Goal: Check status

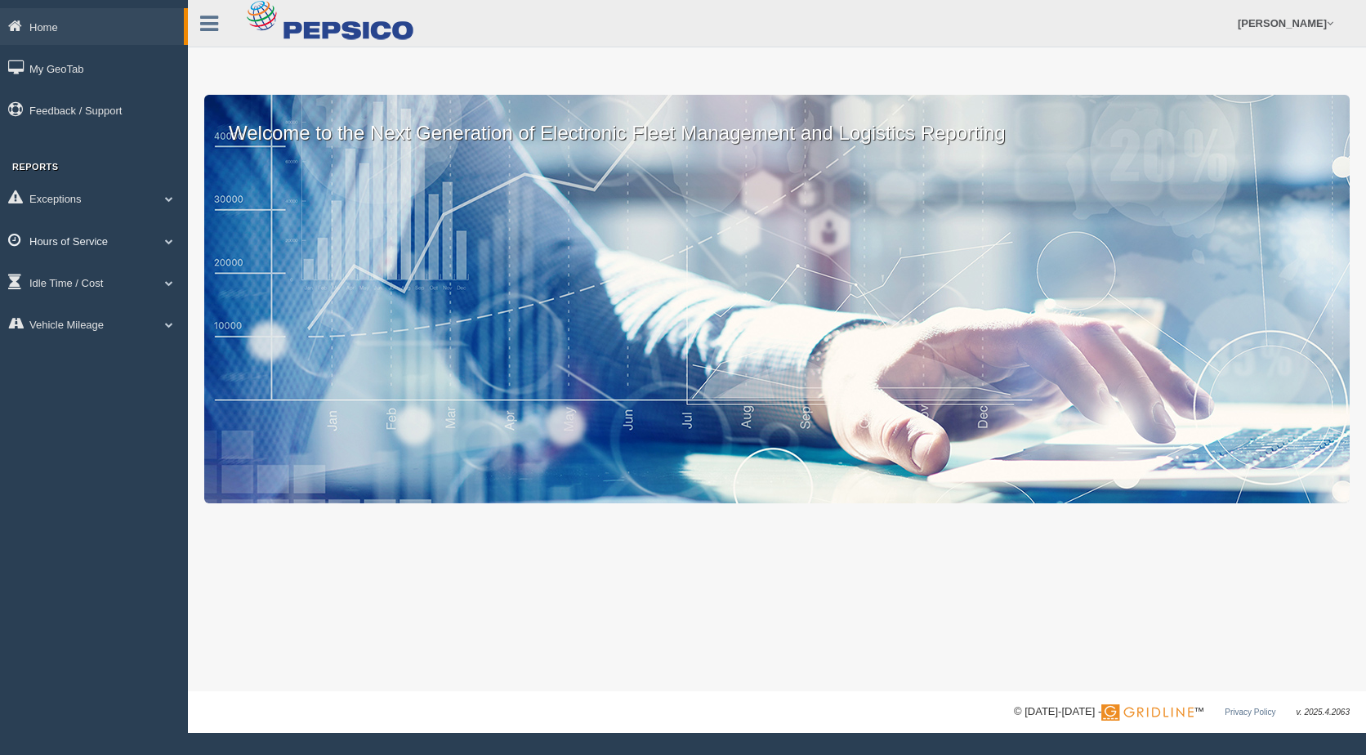
click at [165, 234] on link "Hours of Service" at bounding box center [94, 240] width 188 height 37
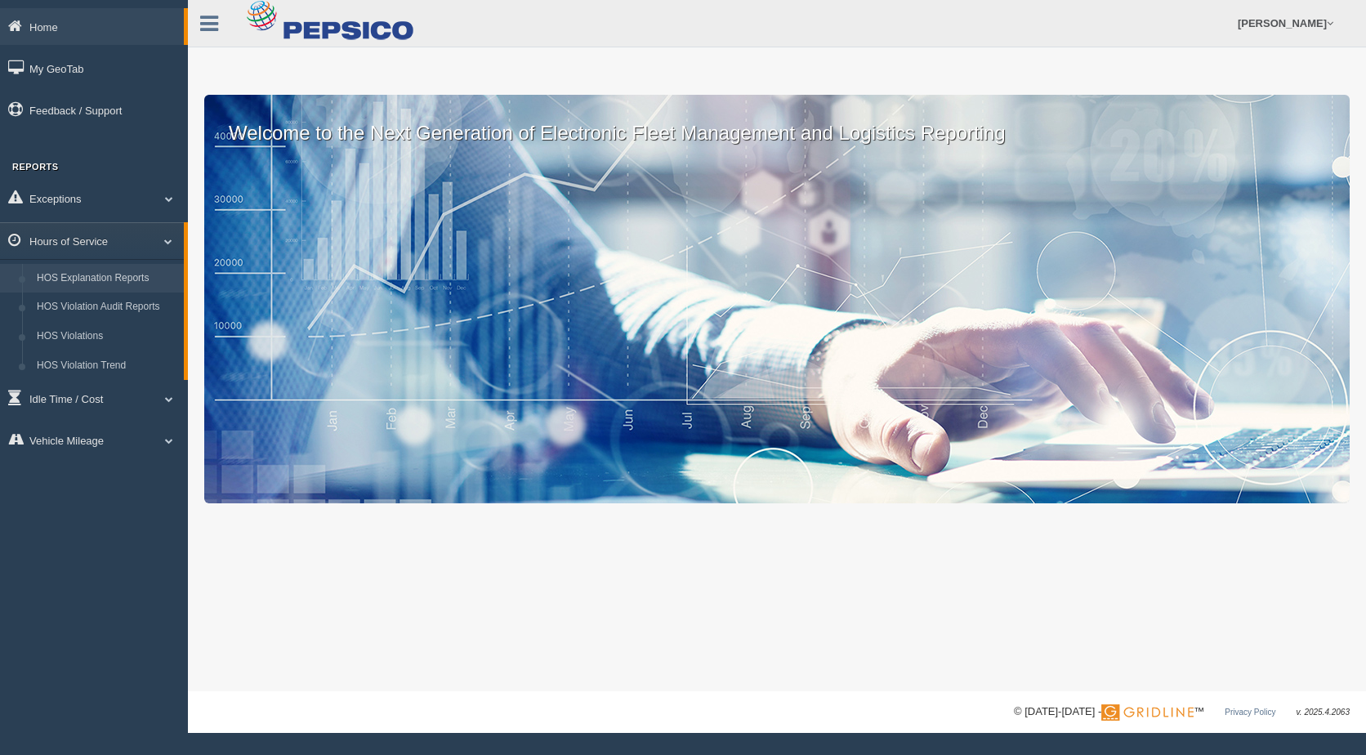
click at [134, 268] on link "HOS Explanation Reports" at bounding box center [106, 278] width 154 height 29
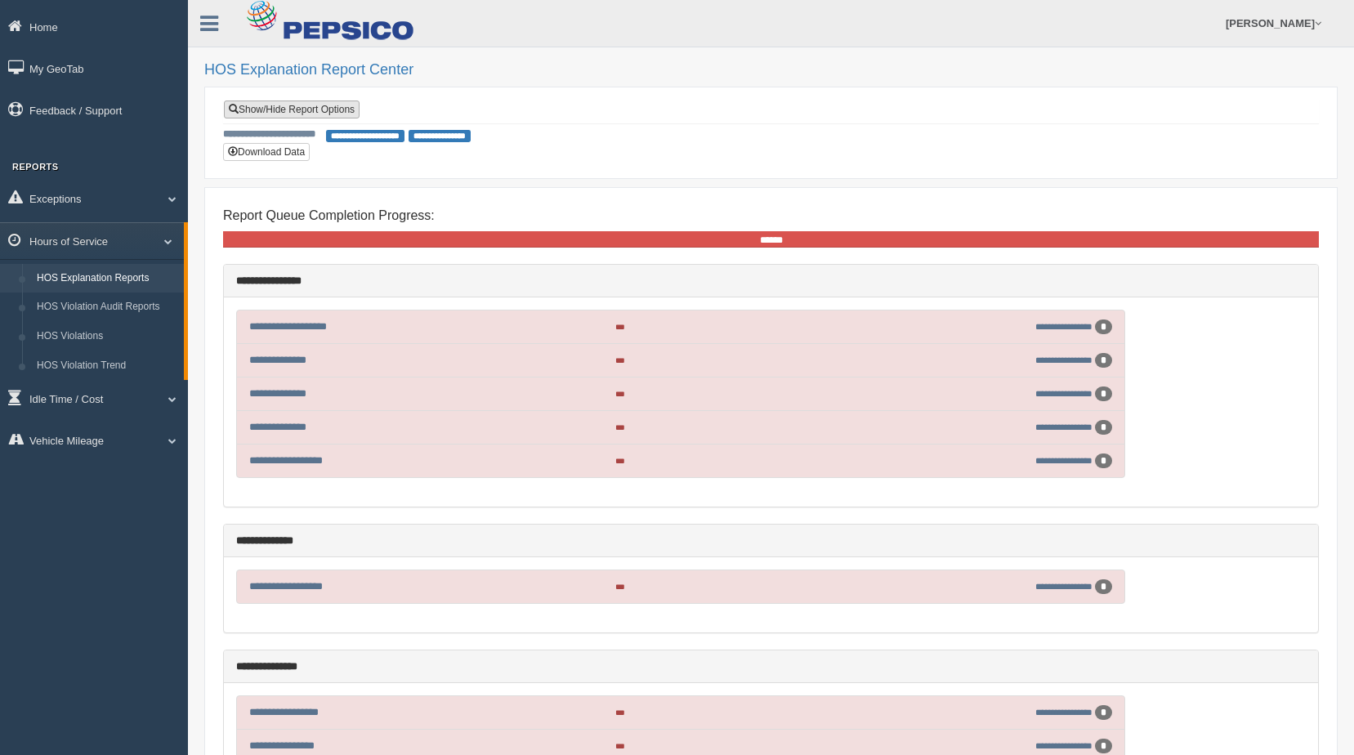
click at [330, 105] on link "Show/Hide Report Options" at bounding box center [292, 110] width 136 height 18
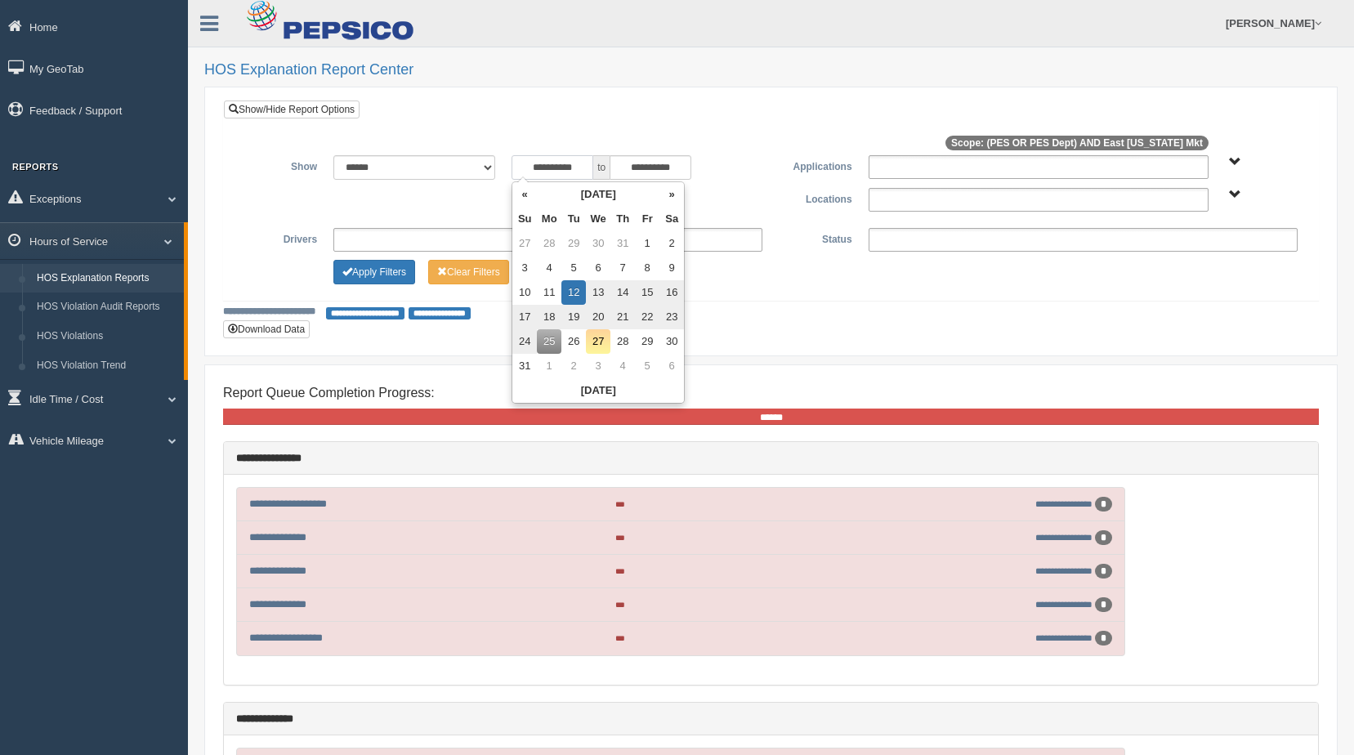
click at [579, 167] on input "**********" at bounding box center [553, 167] width 82 height 25
click at [534, 191] on th "«" at bounding box center [524, 194] width 25 height 25
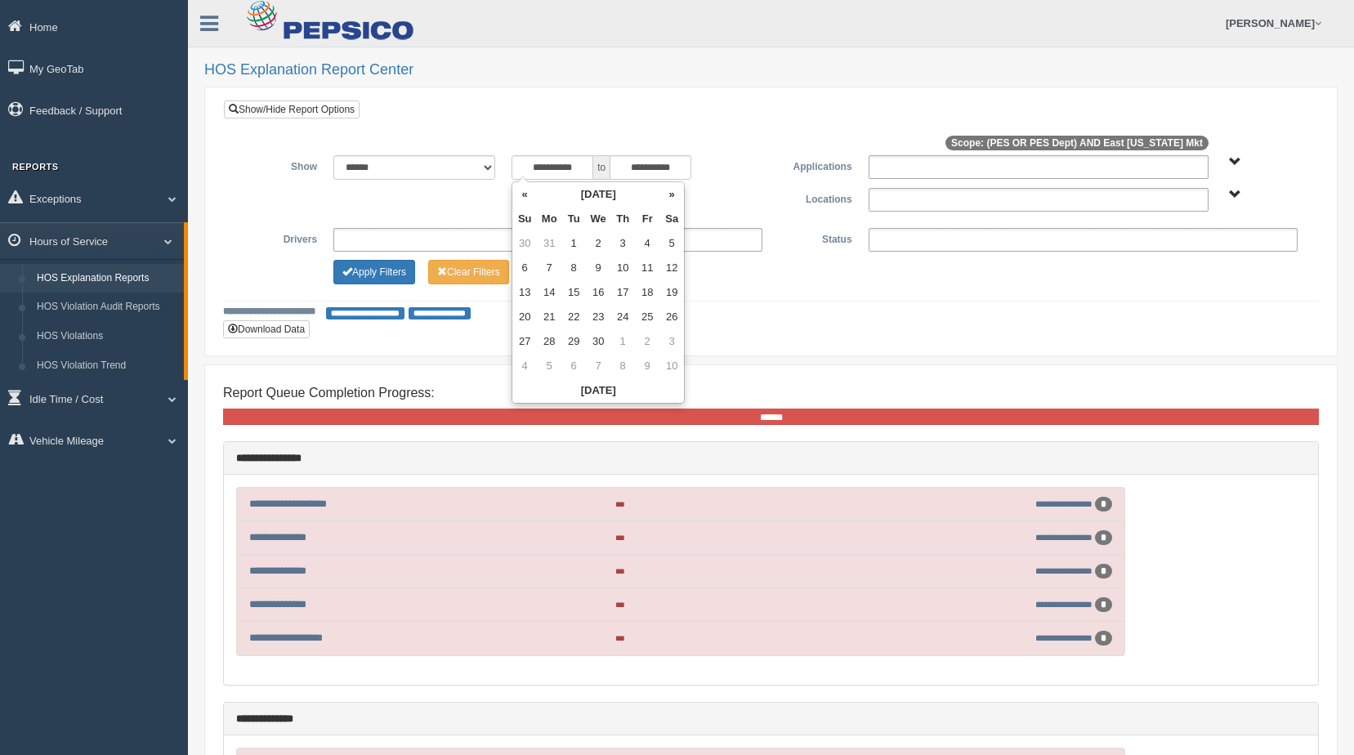
click at [534, 191] on th "«" at bounding box center [524, 194] width 25 height 25
click at [665, 233] on td "1" at bounding box center [671, 243] width 25 height 25
type input "**********"
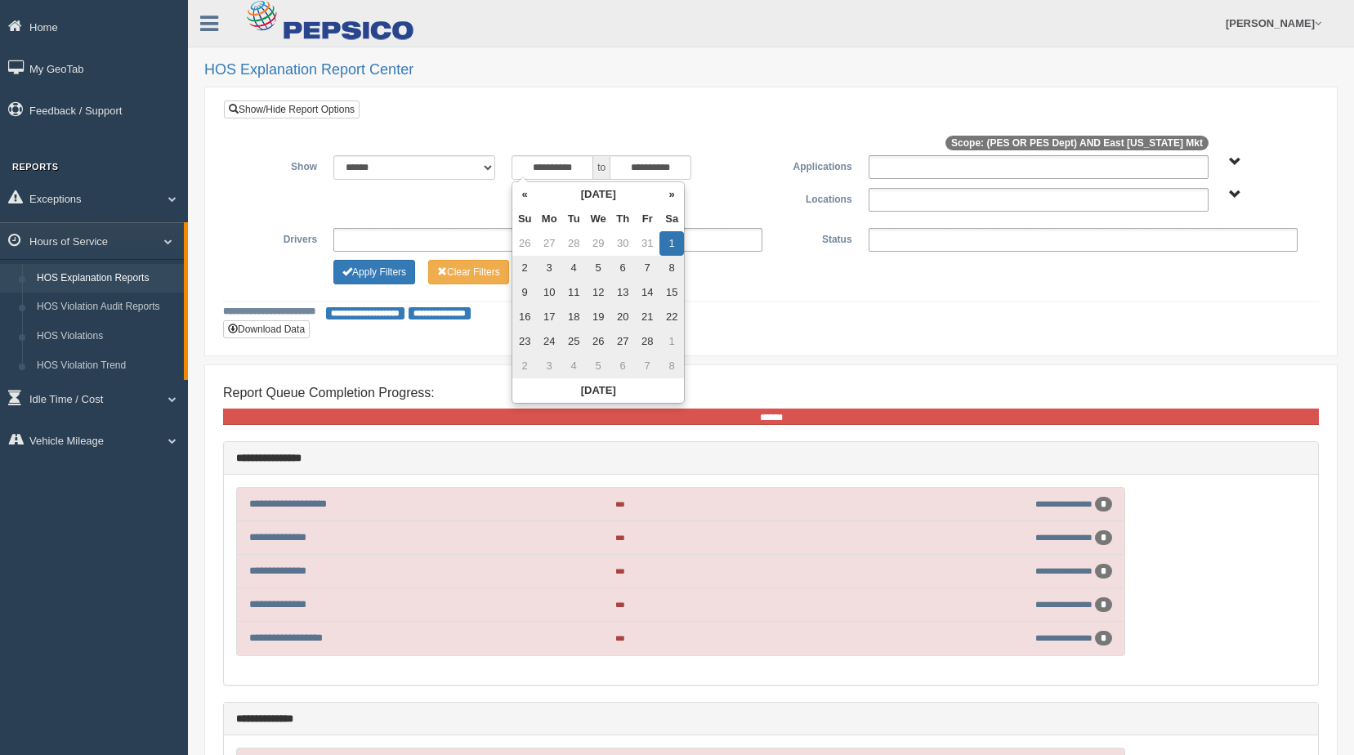
click at [883, 199] on ul at bounding box center [1039, 200] width 340 height 24
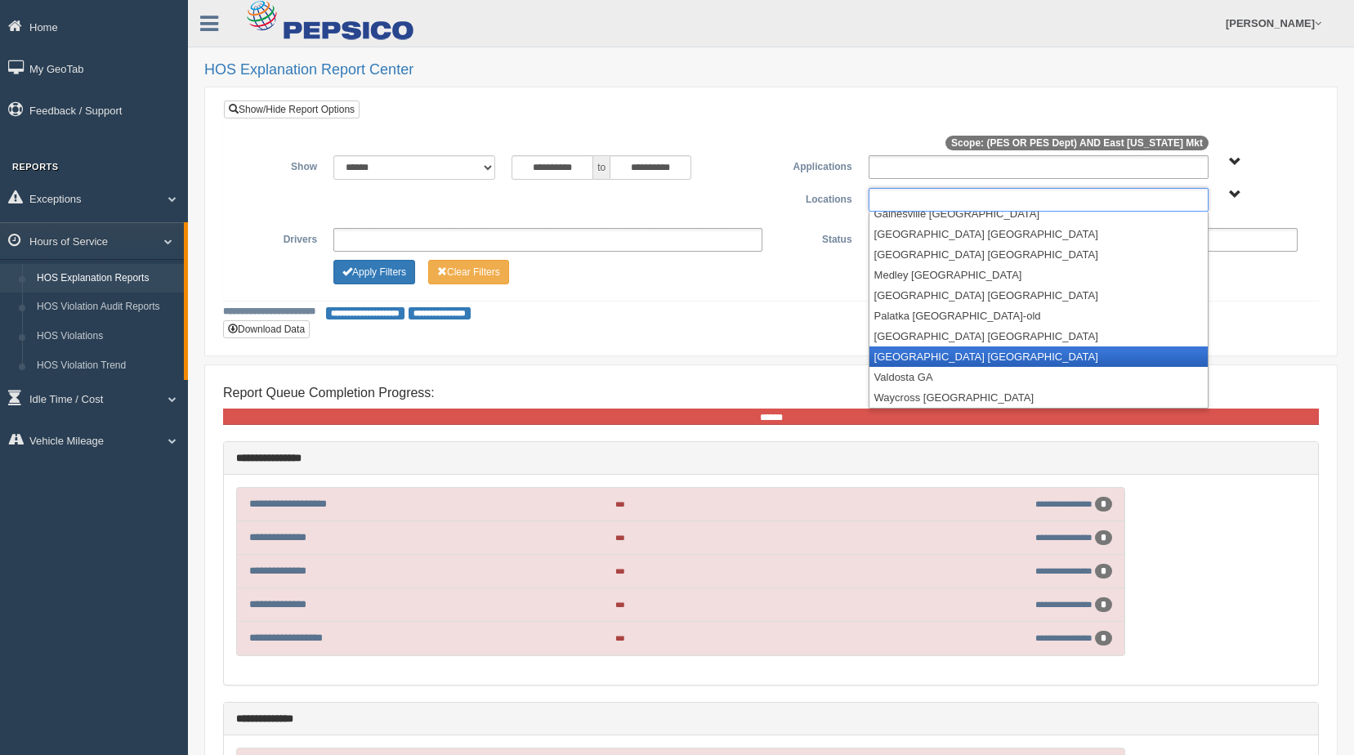
click at [904, 351] on li "Riviera Beach FL" at bounding box center [1039, 357] width 338 height 20
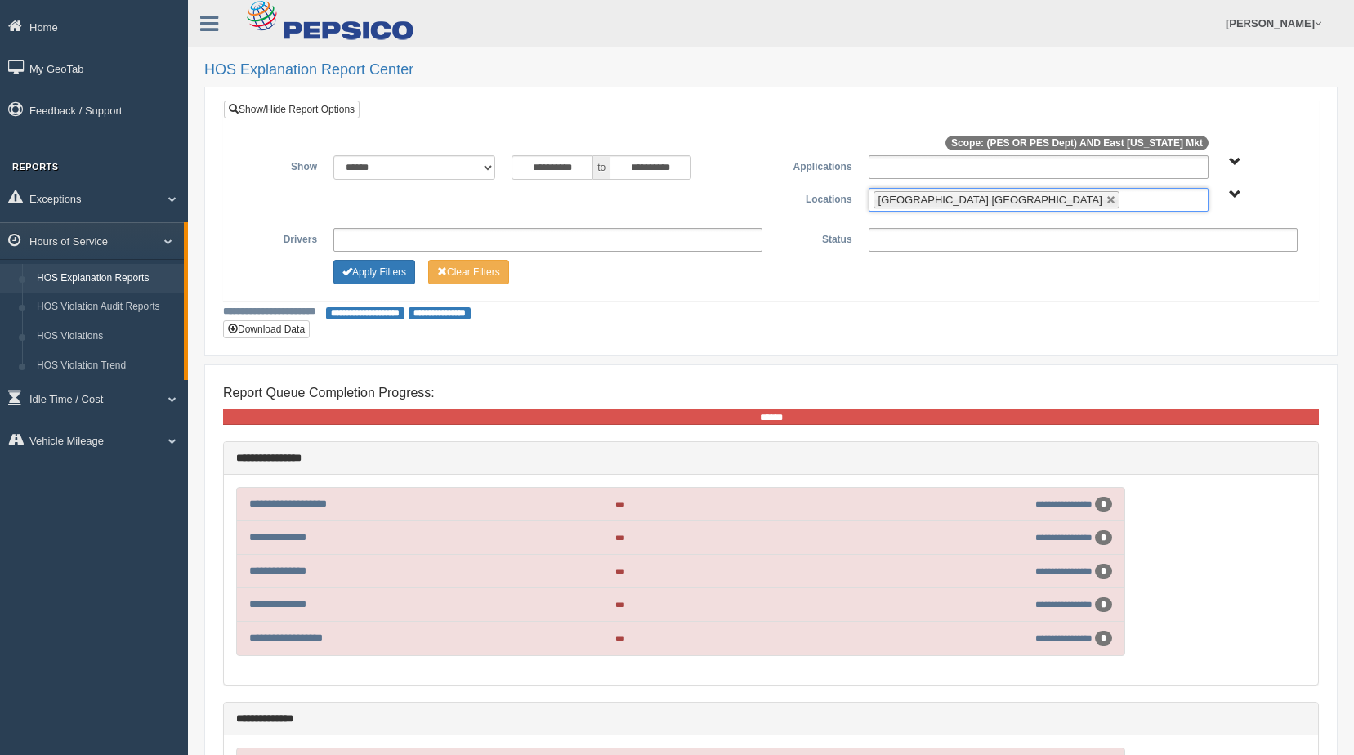
scroll to position [131, 0]
click at [396, 279] on button "Apply Filters" at bounding box center [374, 272] width 82 height 25
